Goal: Task Accomplishment & Management: Use online tool/utility

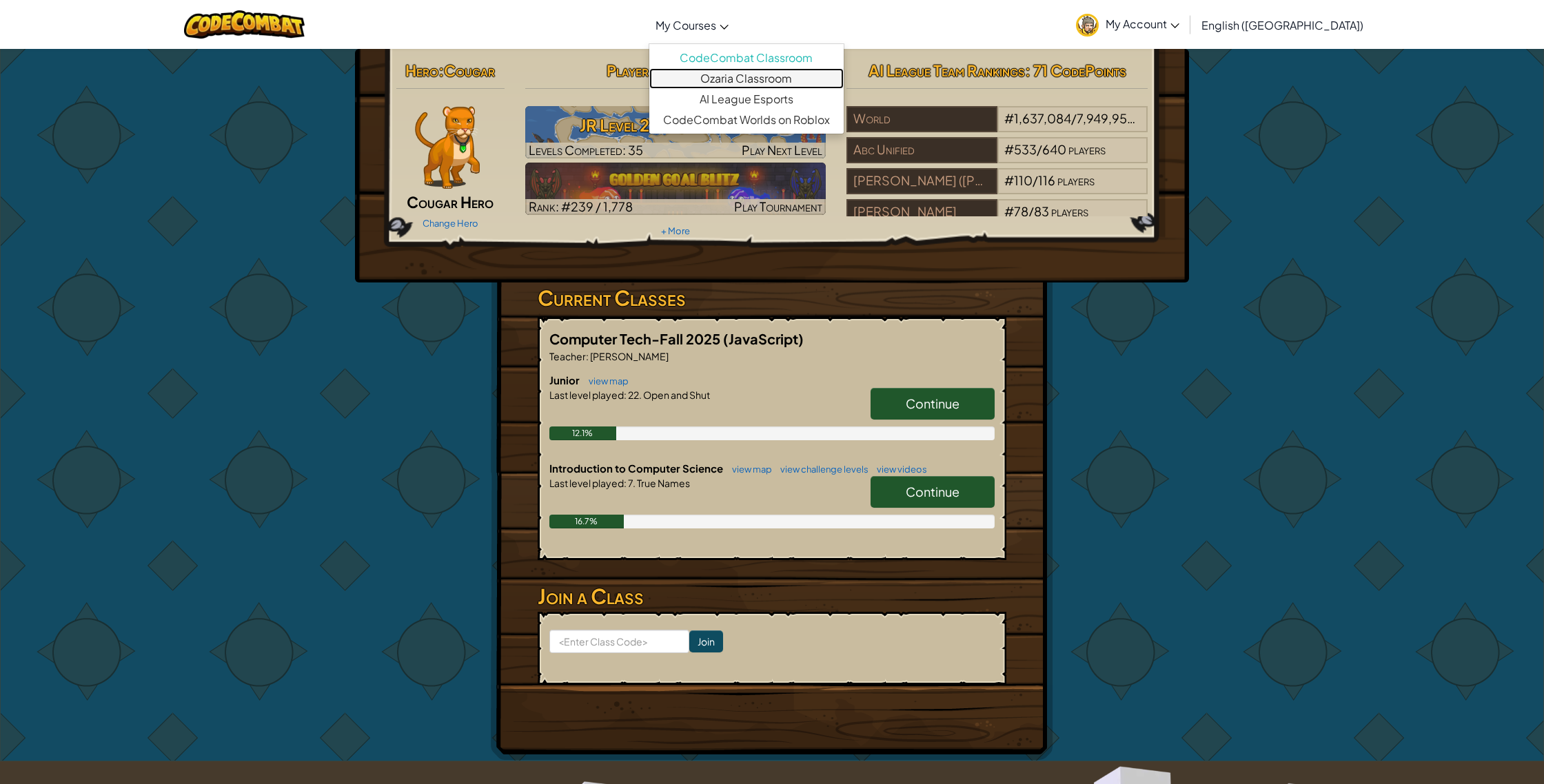
click at [771, 75] on link "Ozaria Classroom" at bounding box center [746, 78] width 194 height 21
